Goal: Transaction & Acquisition: Purchase product/service

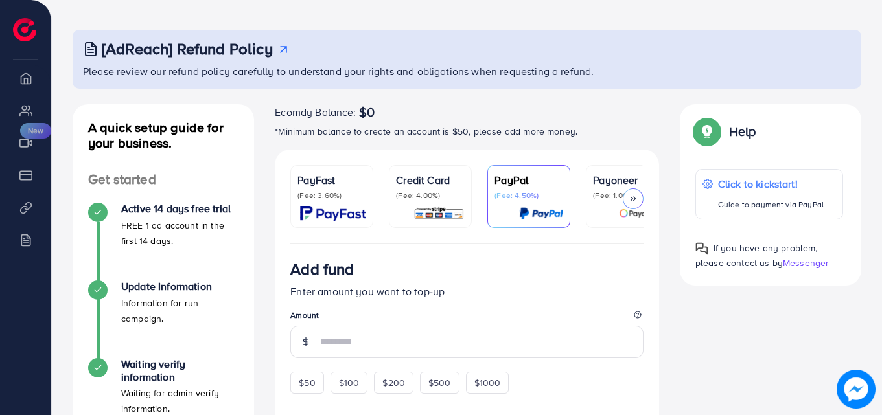
scroll to position [52, 0]
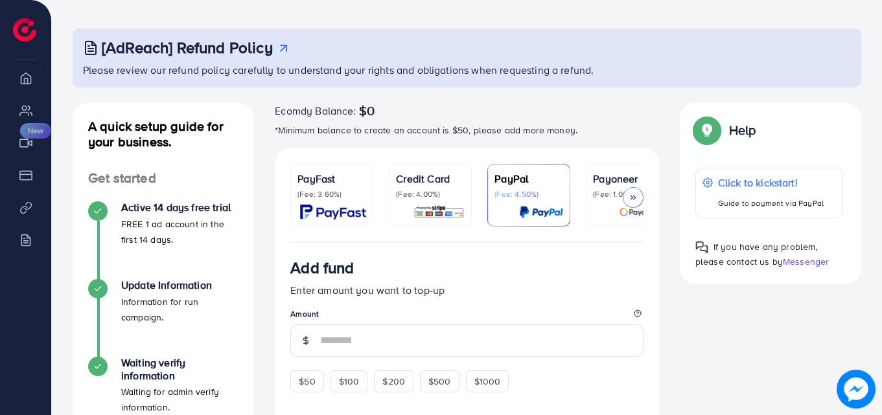
click at [627, 196] on div at bounding box center [633, 197] width 21 height 21
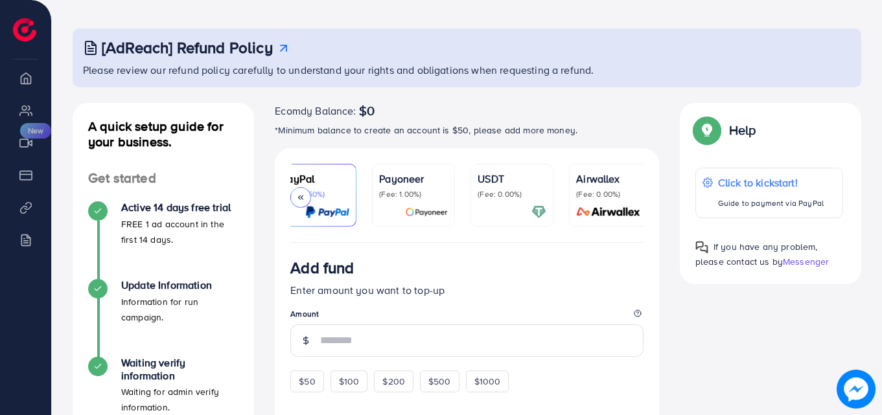
scroll to position [0, 222]
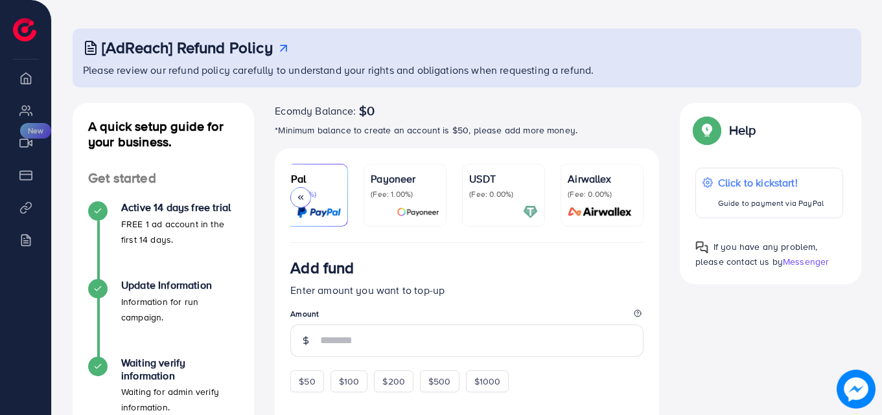
click at [297, 194] on icon at bounding box center [300, 197] width 9 height 9
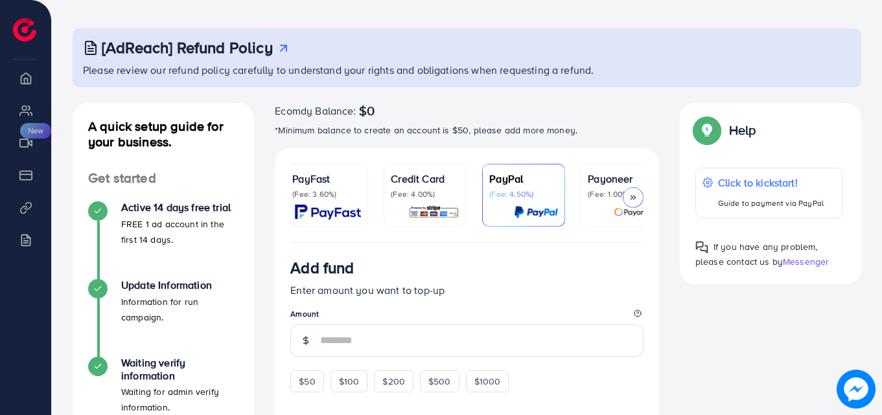
scroll to position [0, 0]
click at [425, 200] on div "Credit Card (Fee: 4.00%)" at bounding box center [430, 195] width 69 height 49
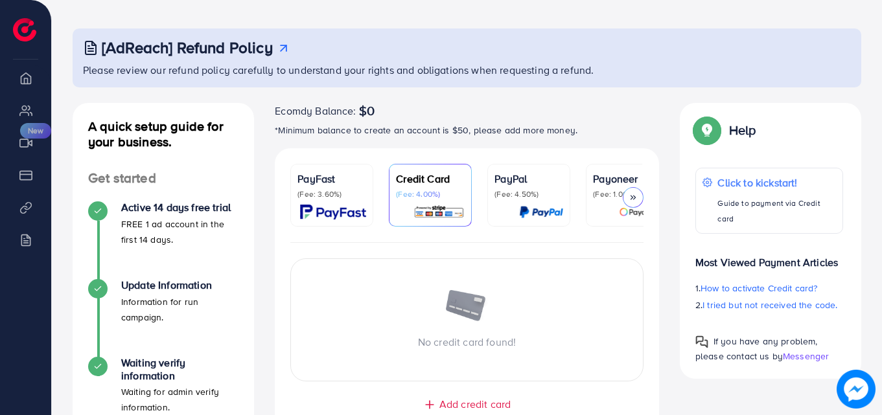
click at [448, 398] on div "No credit card found! Add credit card Guaranteed SAFE Checkout" at bounding box center [467, 351] width 384 height 216
click at [450, 408] on span "Add credit card" at bounding box center [474, 404] width 71 height 15
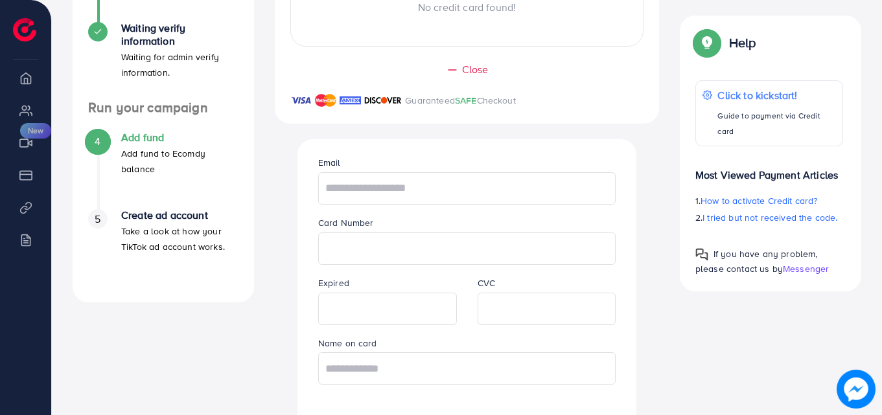
scroll to position [389, 0]
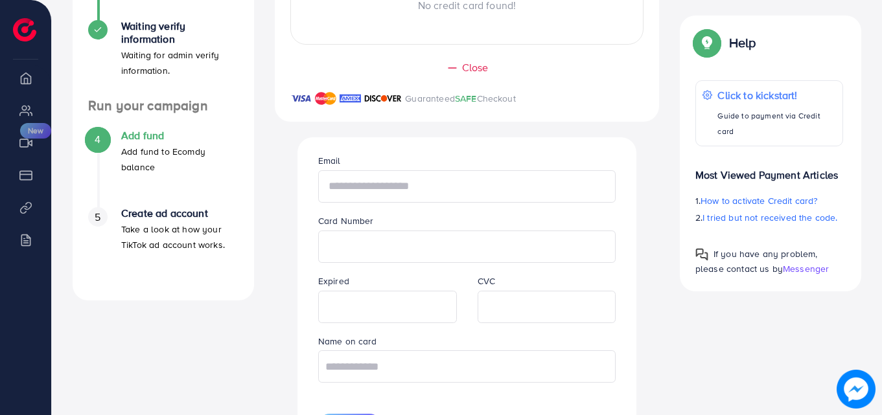
click at [551, 189] on input "text" at bounding box center [467, 186] width 298 height 32
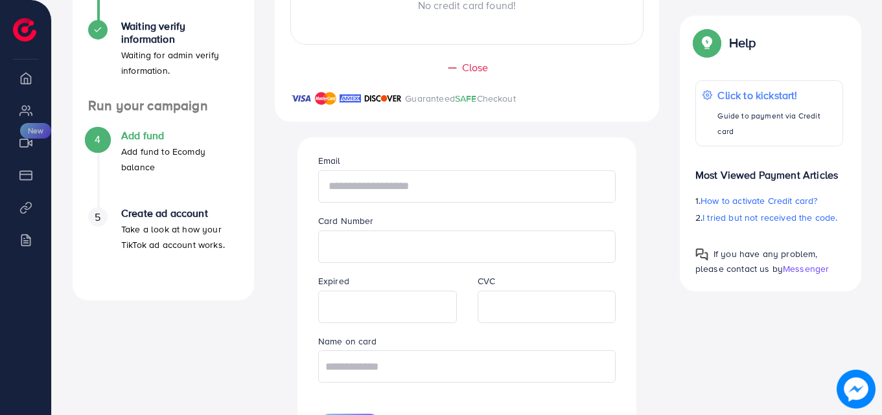
click at [551, 189] on input "text" at bounding box center [467, 186] width 298 height 32
click at [480, 371] on input "text" at bounding box center [467, 367] width 298 height 32
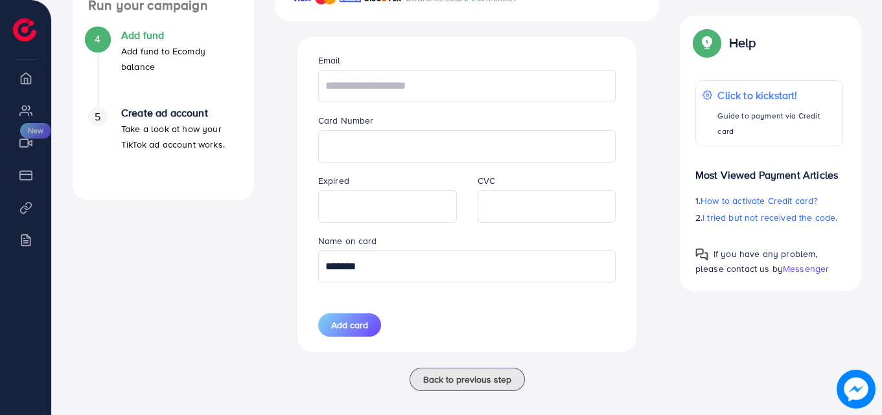
scroll to position [505, 0]
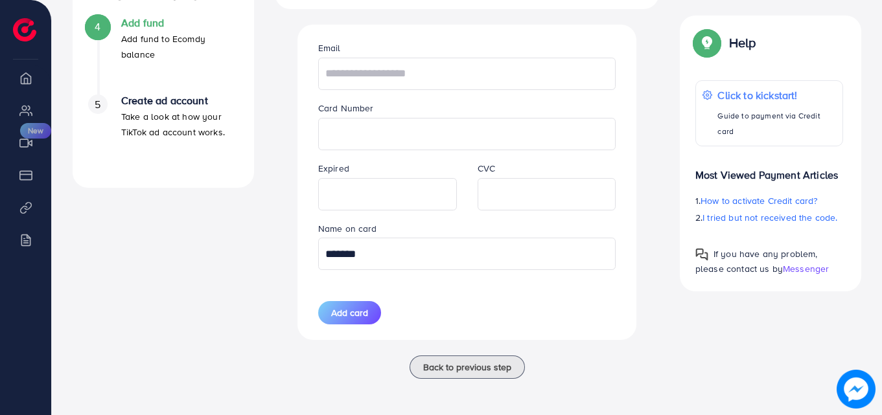
type input "*******"
click at [448, 75] on input "text" at bounding box center [467, 74] width 298 height 32
type input "**********"
click at [364, 314] on span "Add card" at bounding box center [349, 313] width 37 height 13
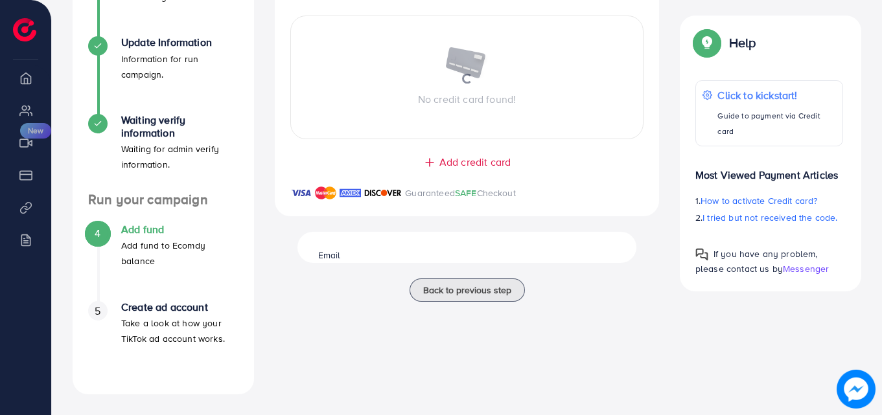
scroll to position [295, 0]
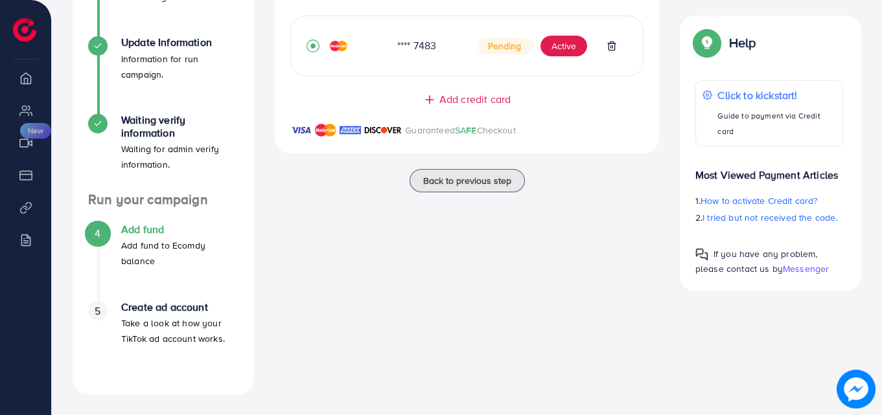
click at [165, 238] on p "Add fund to Ecomdy balance" at bounding box center [179, 253] width 117 height 31
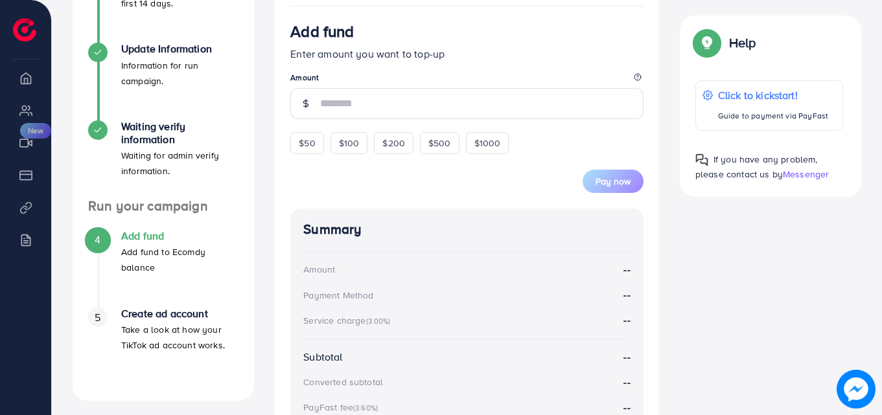
scroll to position [259, 0]
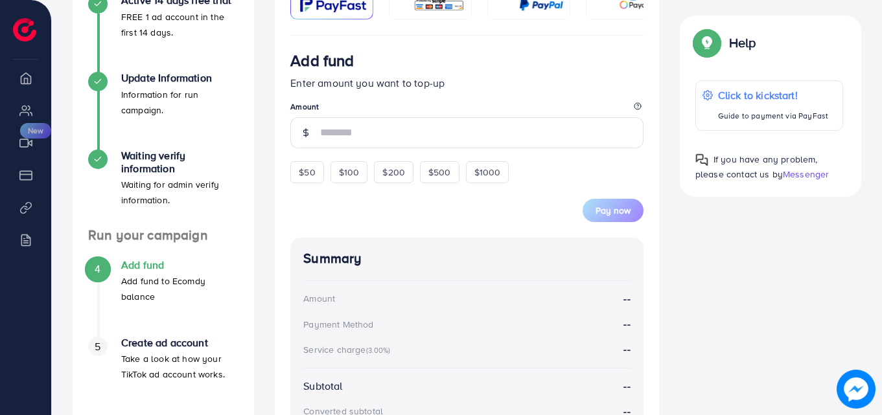
click at [309, 136] on icon at bounding box center [305, 132] width 9 height 9
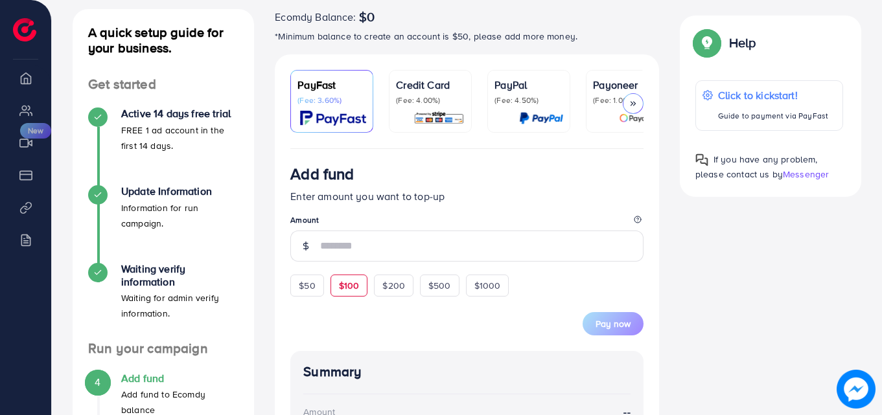
scroll to position [144, 0]
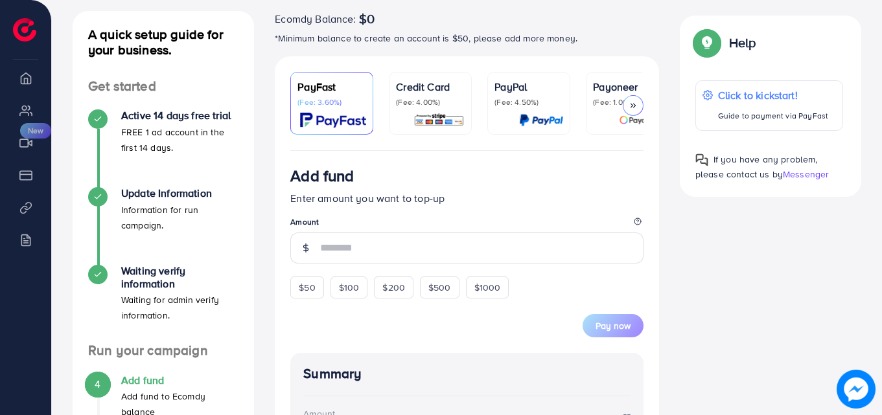
click at [444, 102] on p "(Fee: 4.00%)" at bounding box center [430, 102] width 69 height 10
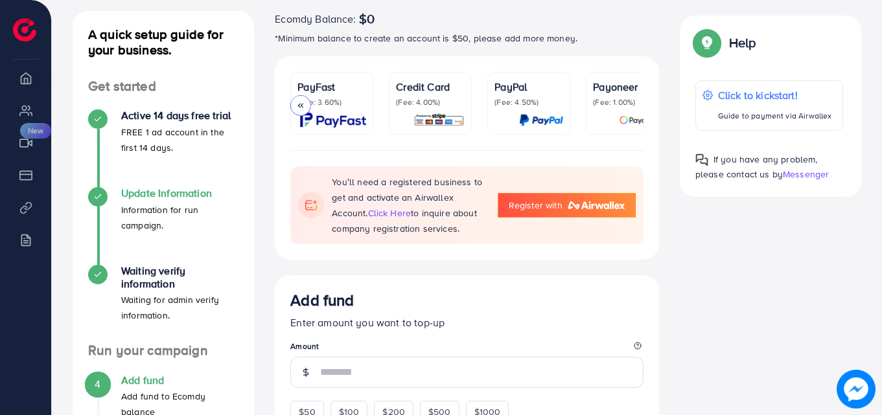
scroll to position [0, 222]
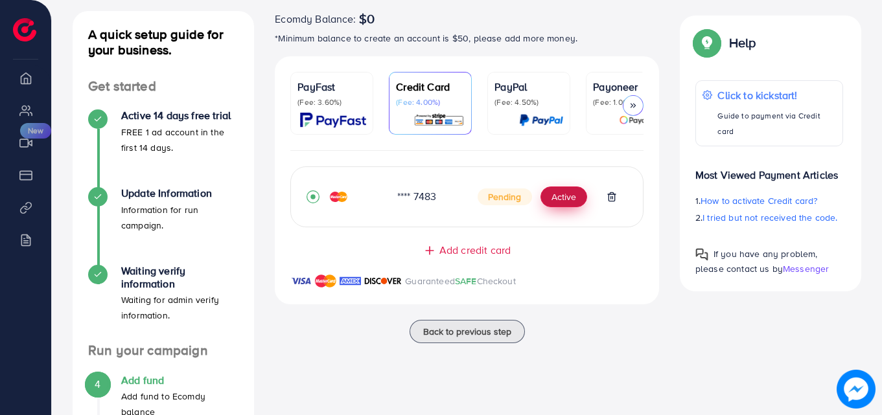
click at [566, 200] on button "Active" at bounding box center [563, 197] width 47 height 21
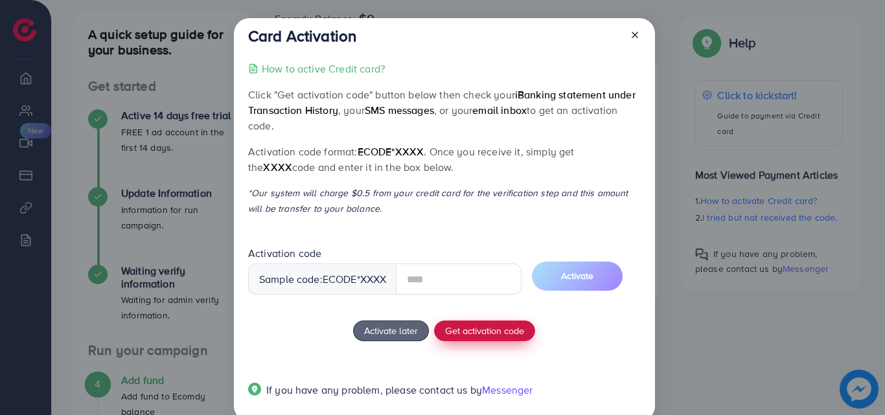
click at [516, 328] on div "How to active Credit card? Click "Get activation code" button below then check …" at bounding box center [444, 237] width 392 height 353
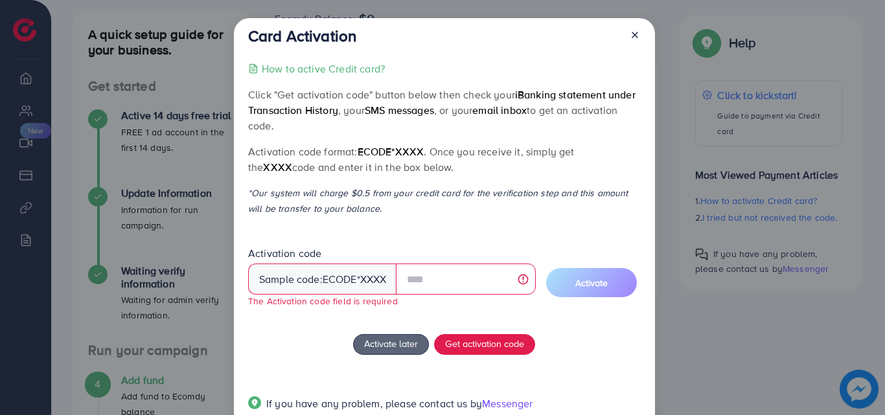
click at [317, 281] on div "Sample code: ecode *XXXX" at bounding box center [322, 279] width 149 height 31
click at [486, 344] on span "Get activation code" at bounding box center [484, 344] width 79 height 14
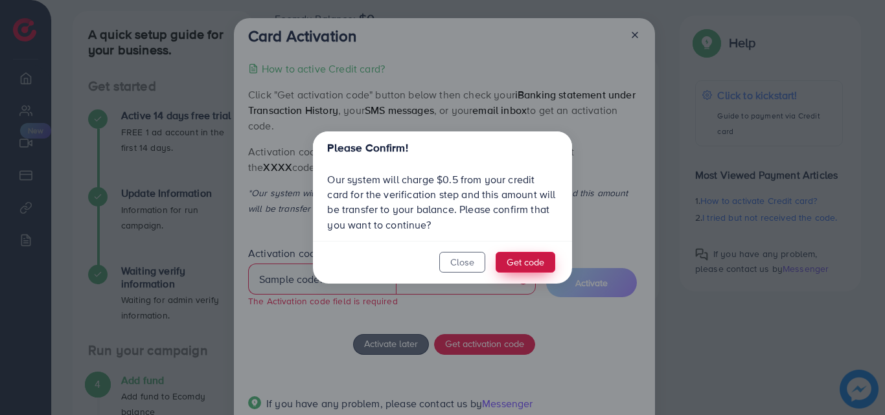
click at [532, 268] on button "Get code" at bounding box center [526, 262] width 60 height 21
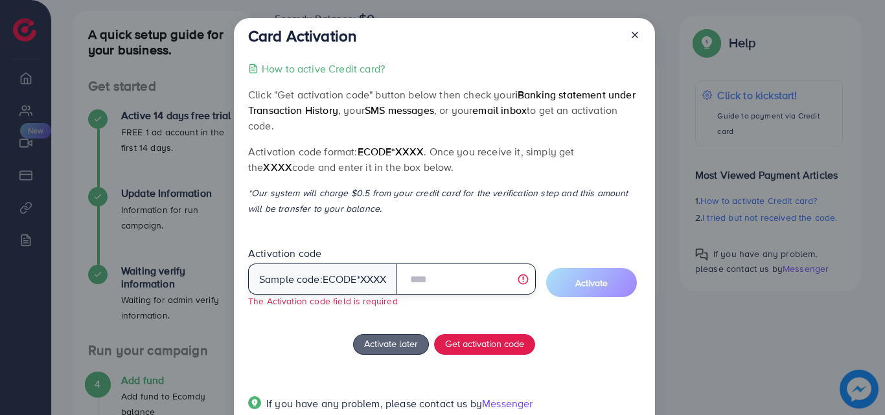
click at [461, 278] on input "text" at bounding box center [465, 279] width 139 height 31
type input "******"
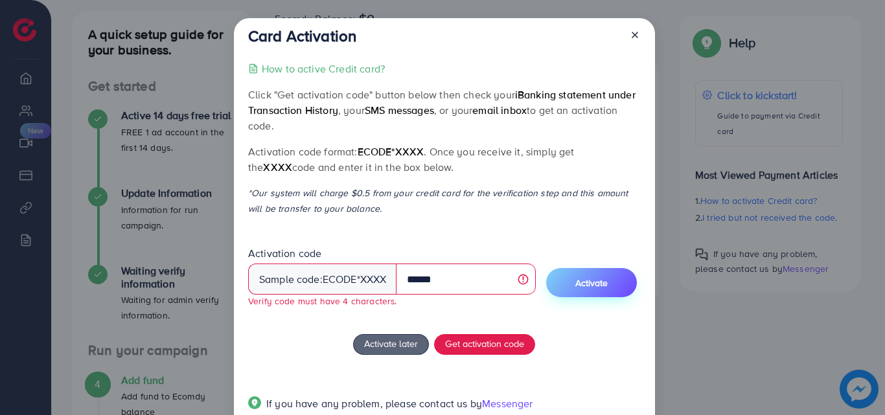
click at [590, 277] on span "Activate" at bounding box center [591, 283] width 32 height 13
click at [600, 281] on span "Activate" at bounding box center [591, 283] width 32 height 13
click at [630, 38] on icon at bounding box center [635, 35] width 10 height 10
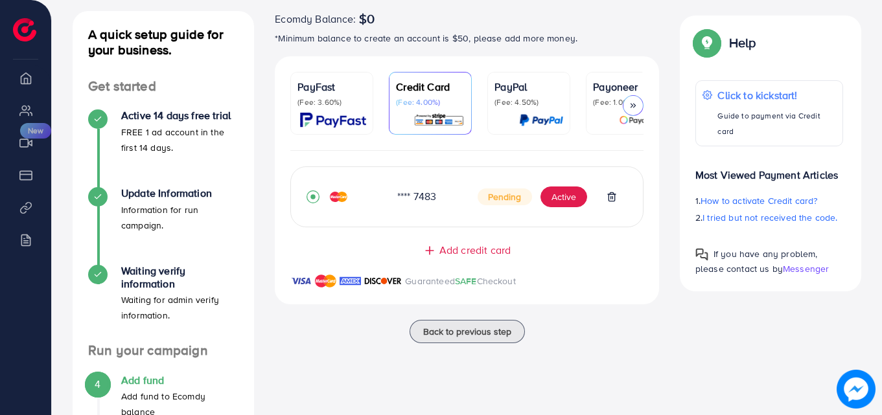
click at [32, 79] on li "Overview" at bounding box center [25, 78] width 51 height 26
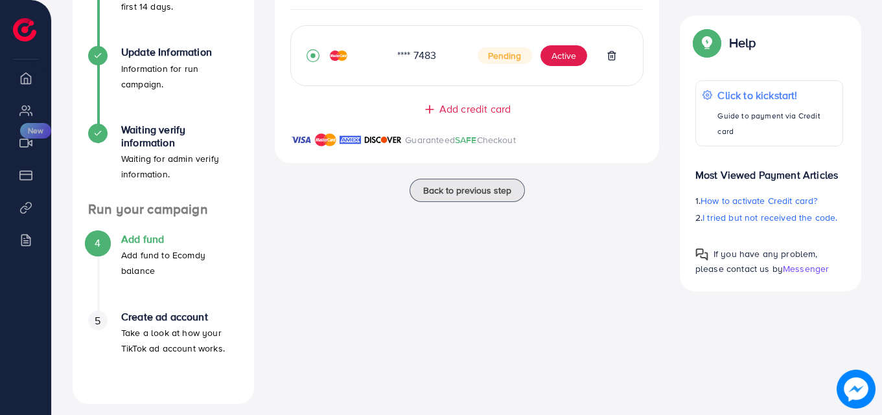
scroll to position [295, 0]
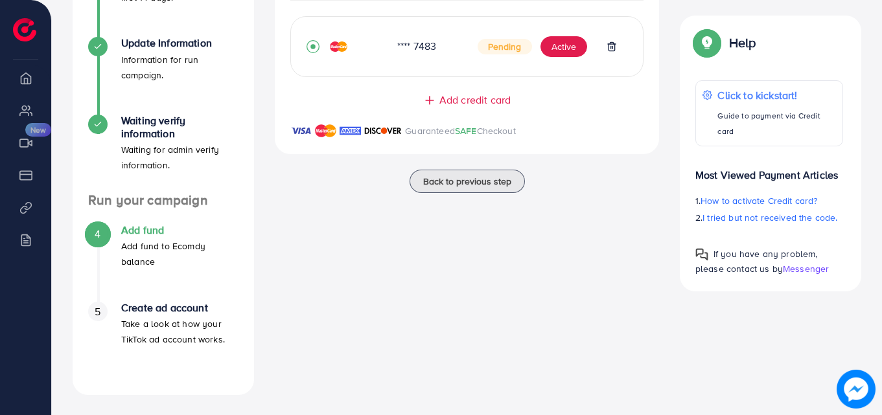
scroll to position [295, 0]
